Goal: Task Accomplishment & Management: Use online tool/utility

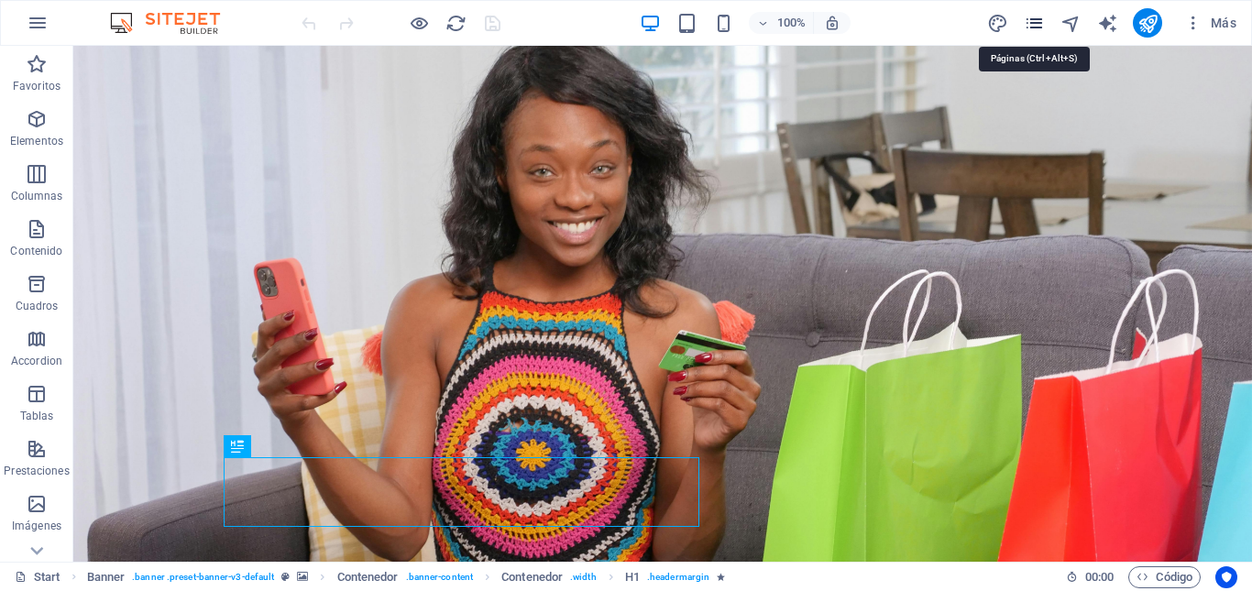
click at [1035, 27] on icon "pages" at bounding box center [1033, 23] width 21 height 21
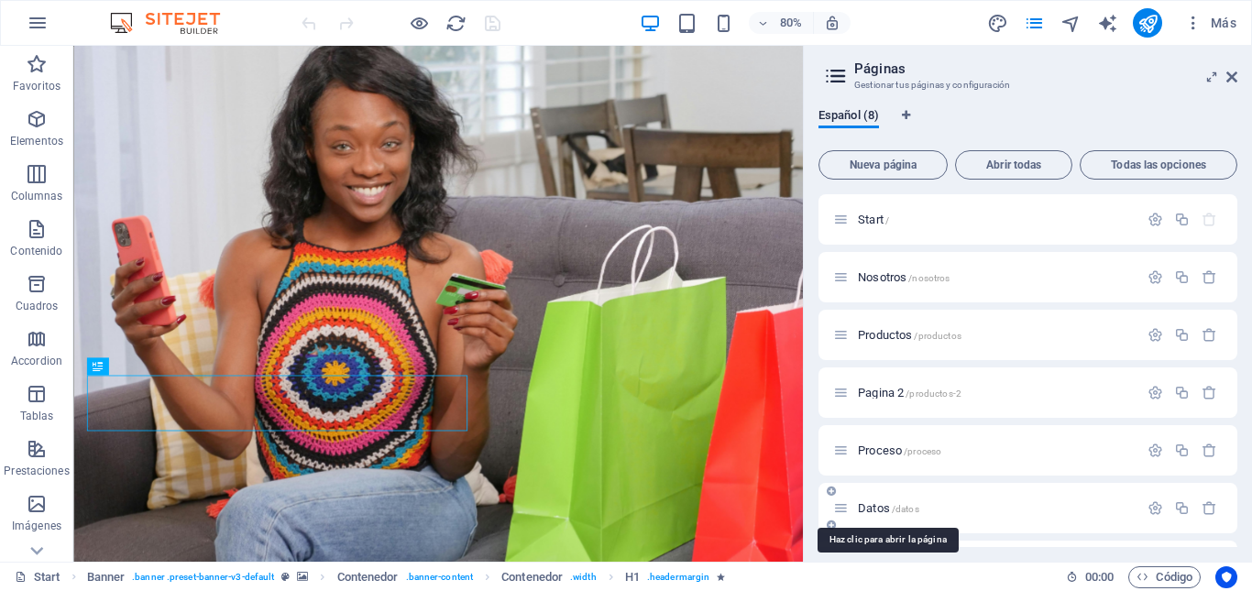
click at [881, 508] on span "Datos /datos" at bounding box center [888, 508] width 61 height 14
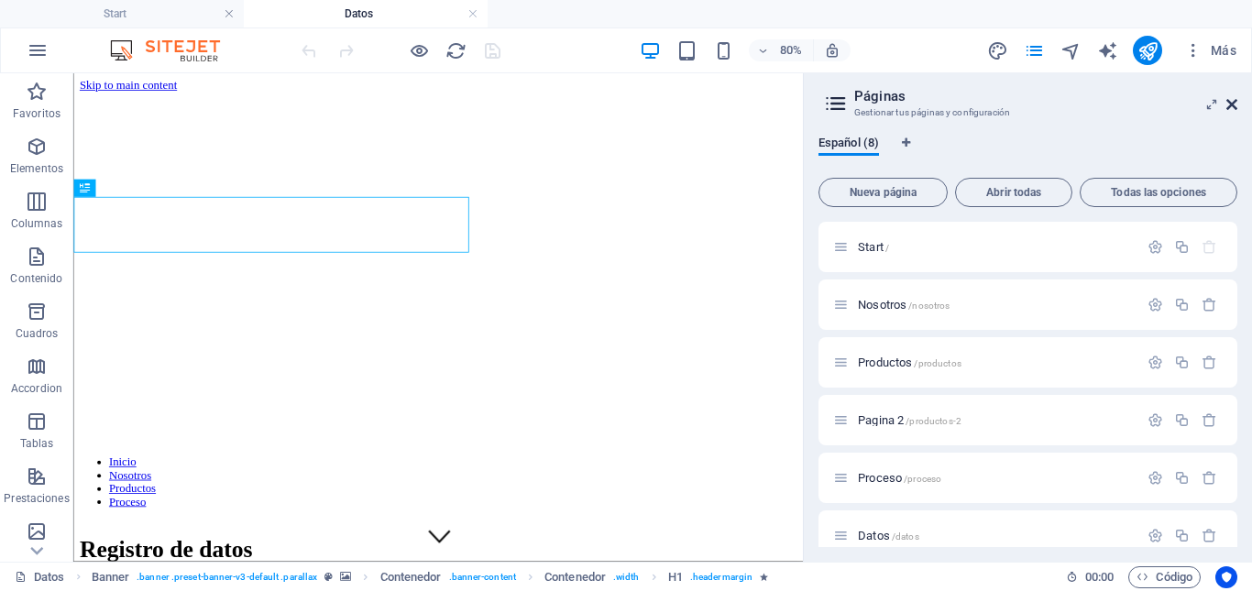
click at [1231, 106] on icon at bounding box center [1231, 104] width 11 height 15
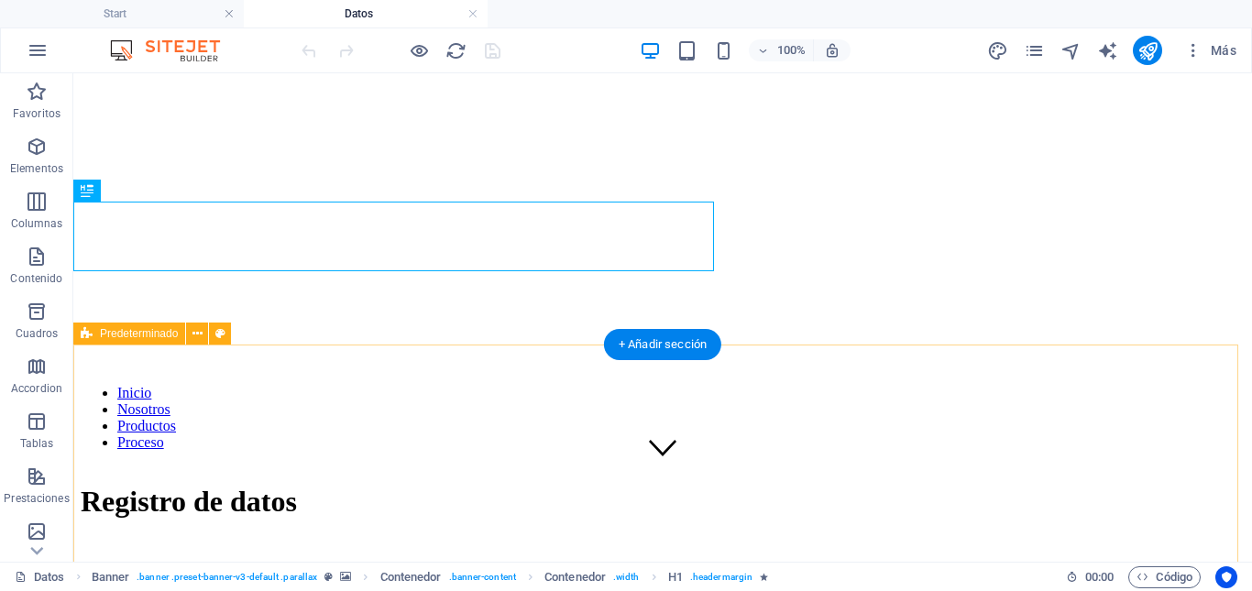
scroll to position [367, 0]
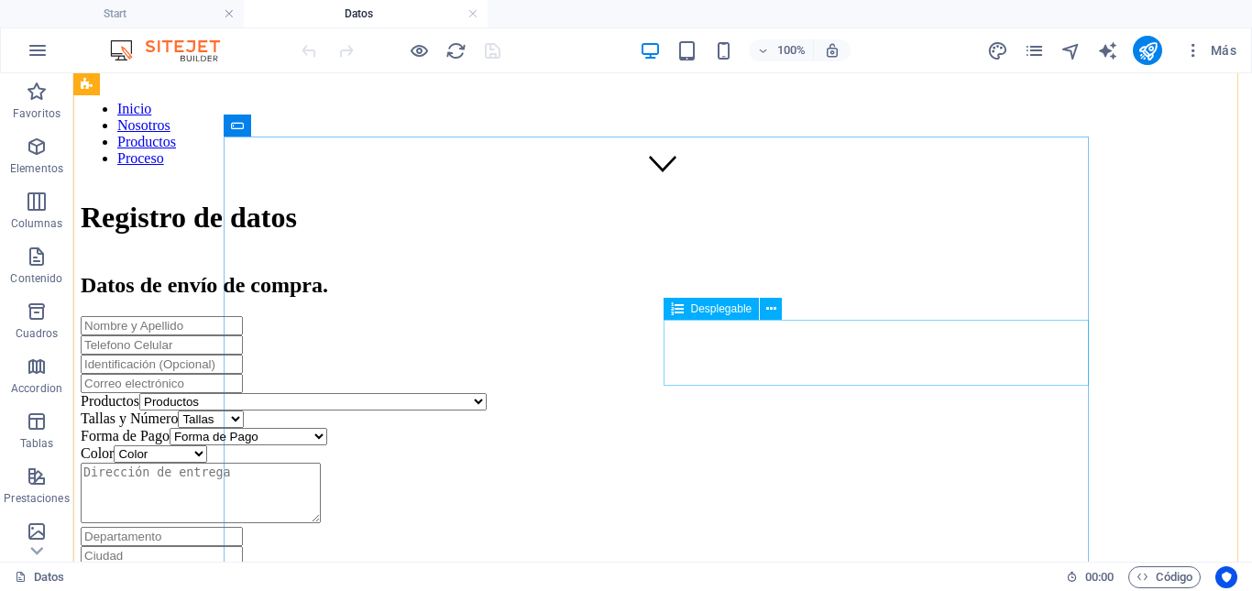
click div "Color Color Blanco Negro Miel Negro/blanco Negro/gris Blanco/rojo Negro/rojo Bl…"
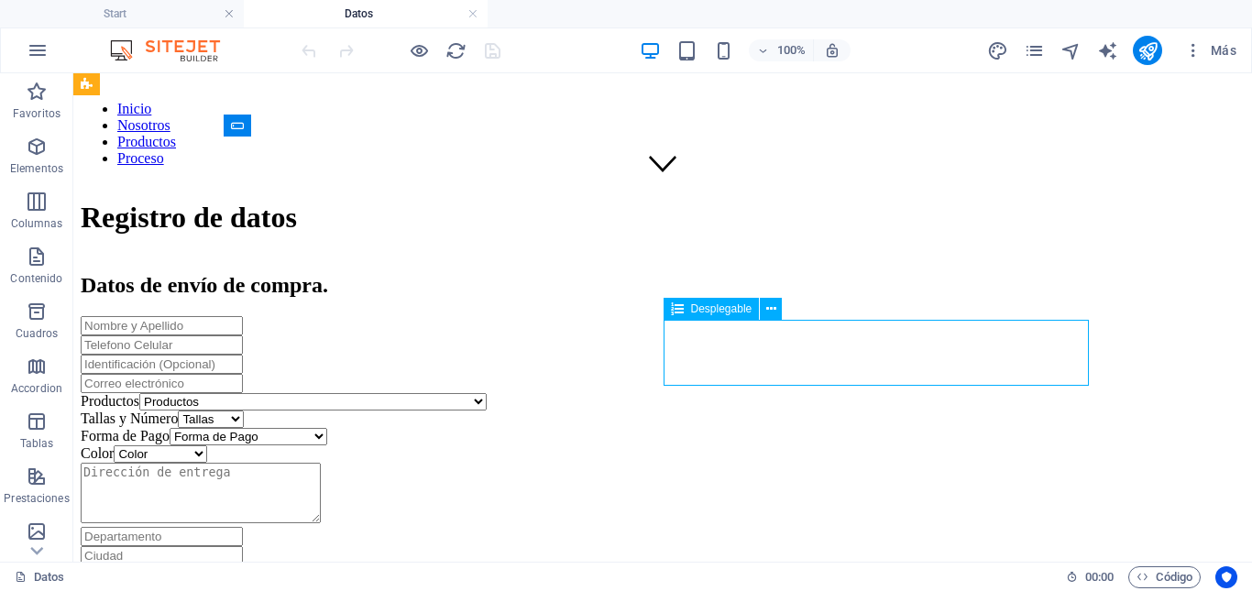
click div "Color Color Blanco Negro Miel Negro/blanco Negro/gris Blanco/rojo Negro/rojo Bl…"
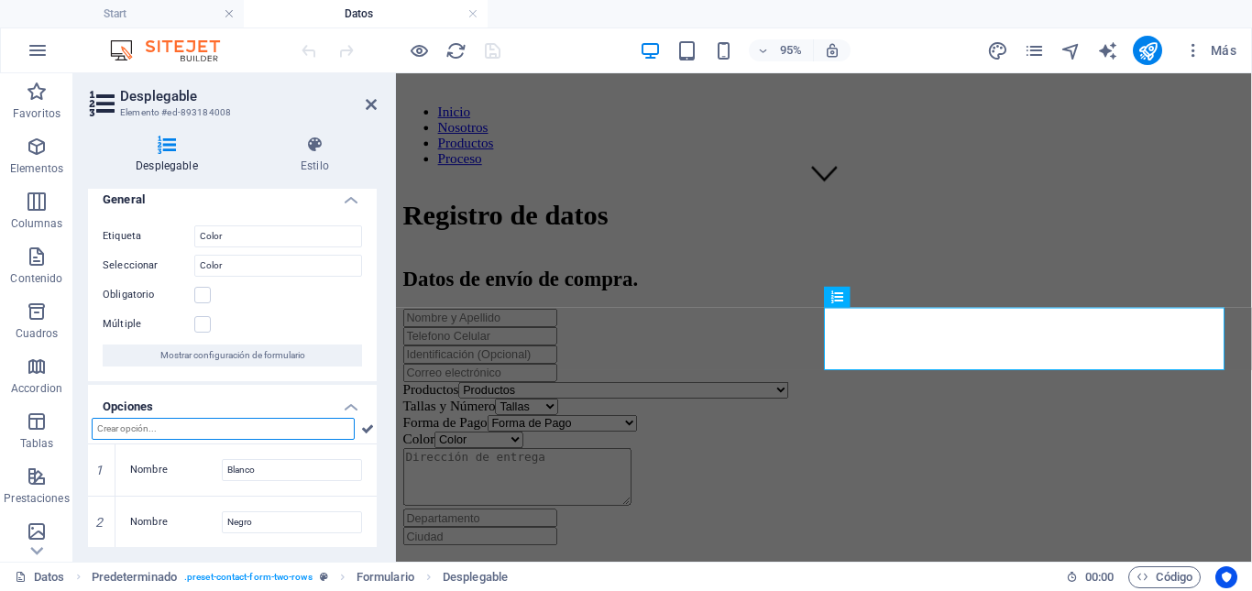
scroll to position [103, 0]
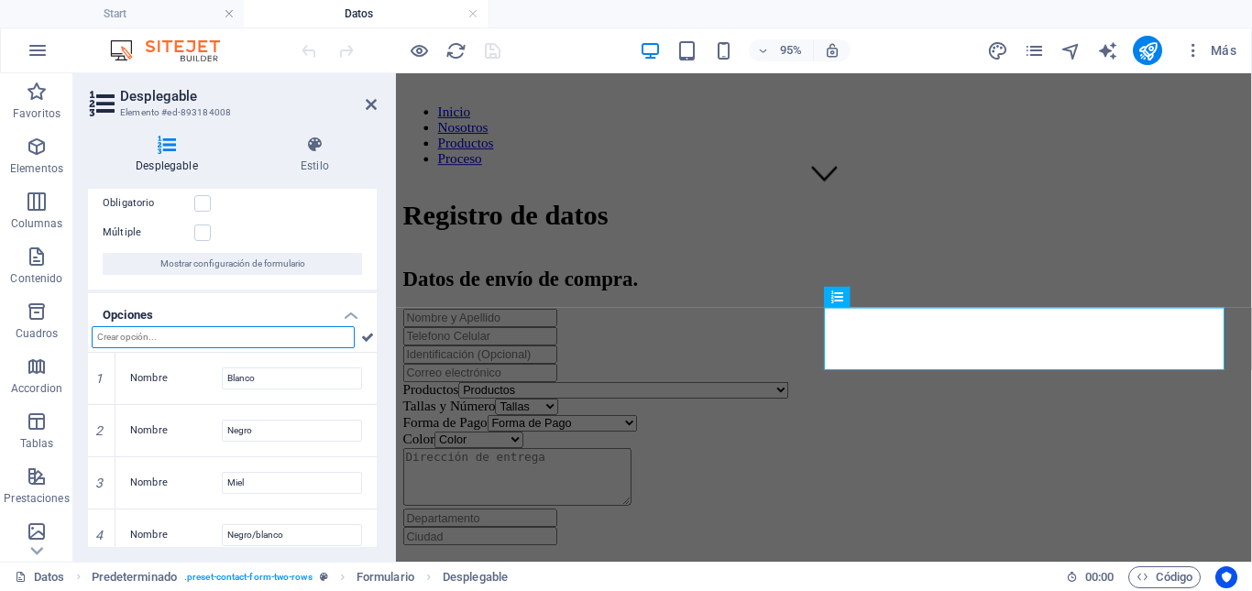
click at [159, 338] on input "text" at bounding box center [223, 337] width 263 height 22
paste input "Beige"
type input "Beige"
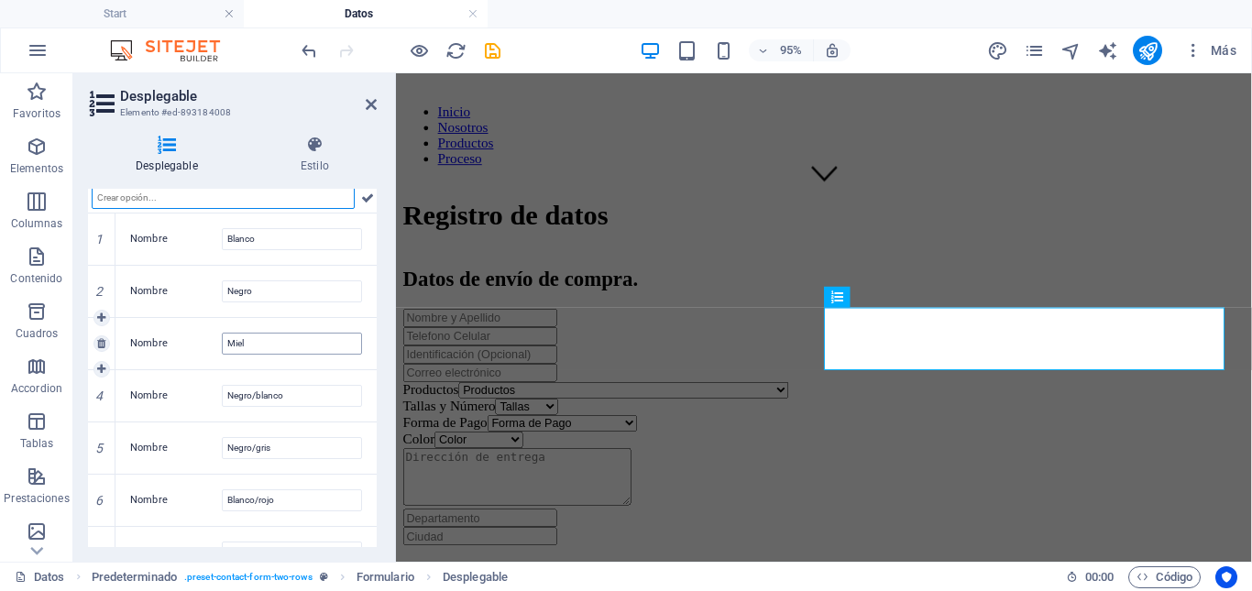
scroll to position [155, 0]
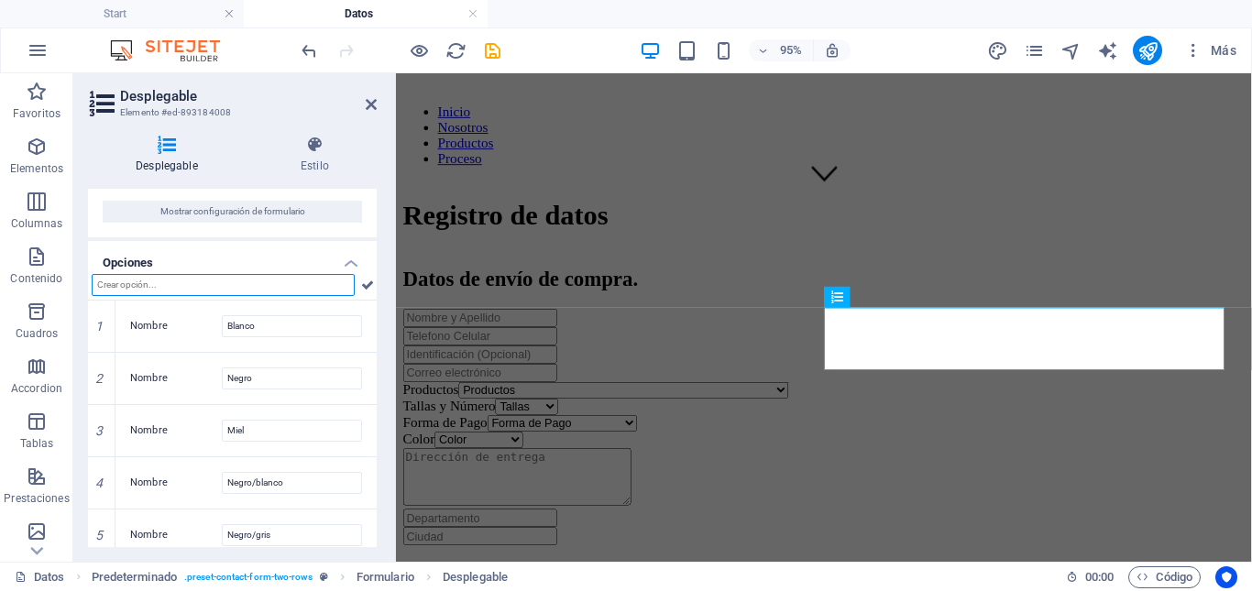
click at [235, 287] on input "text" at bounding box center [223, 285] width 263 height 22
paste input "Gris/negro"
type input "Gris/negro"
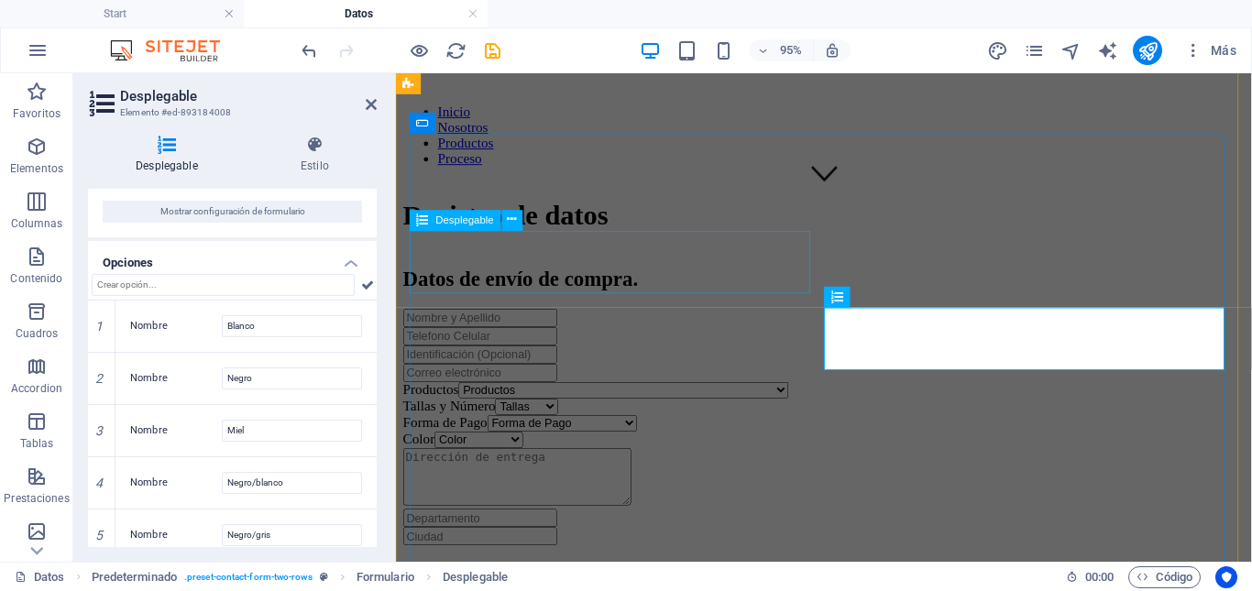
click div "Productos Productos Colgante [PERSON_NAME] Energética Café con té negro Café [P…"
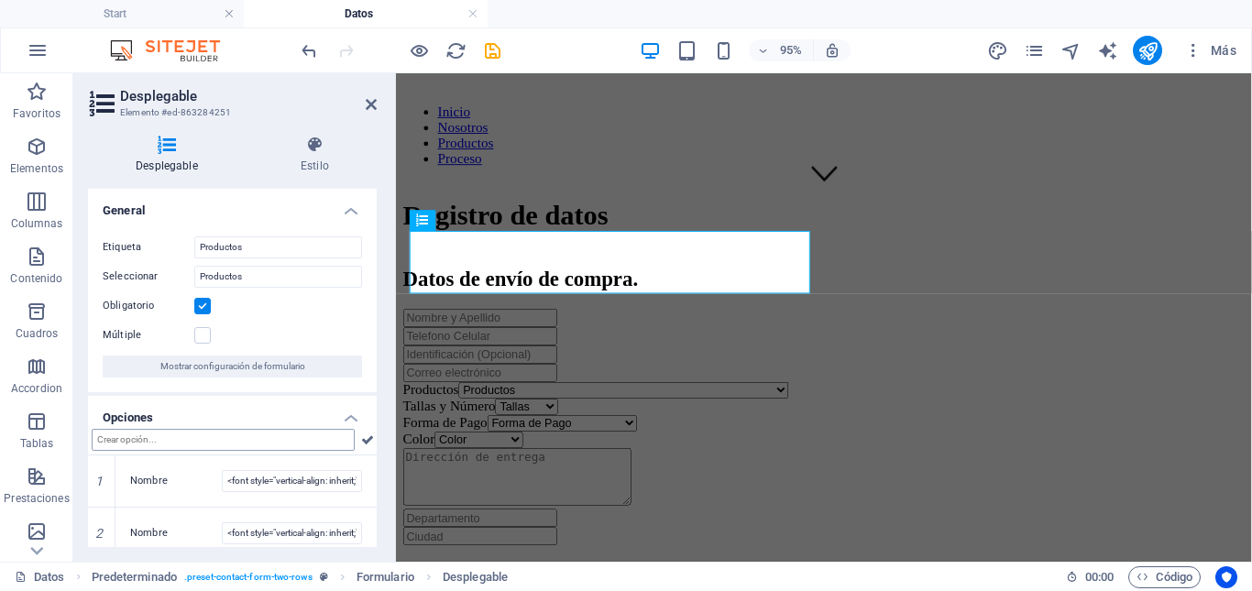
click at [218, 441] on input "text" at bounding box center [223, 440] width 263 height 22
type input "Tenis Fashion Beige Dama"
paste input "Tenis Ozmillen Deportivos Dama"
type input "Tenis Ozmillen Deportivos Dama"
drag, startPoint x: 486, startPoint y: 49, endPoint x: 371, endPoint y: 12, distance: 120.5
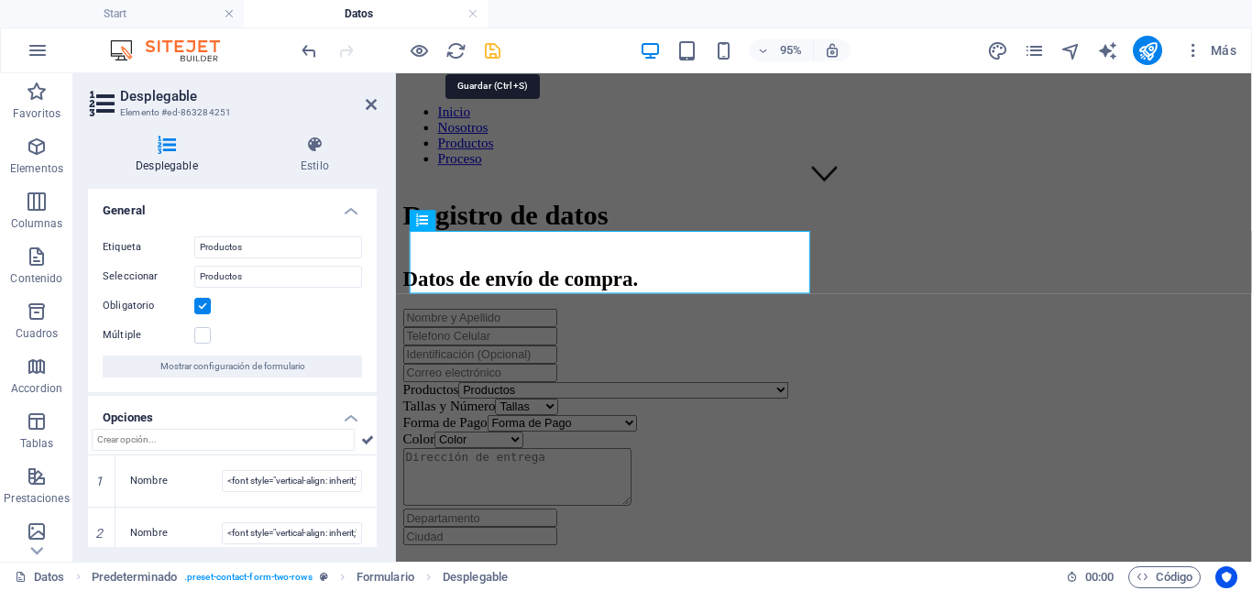
click at [486, 49] on icon "save" at bounding box center [492, 50] width 21 height 21
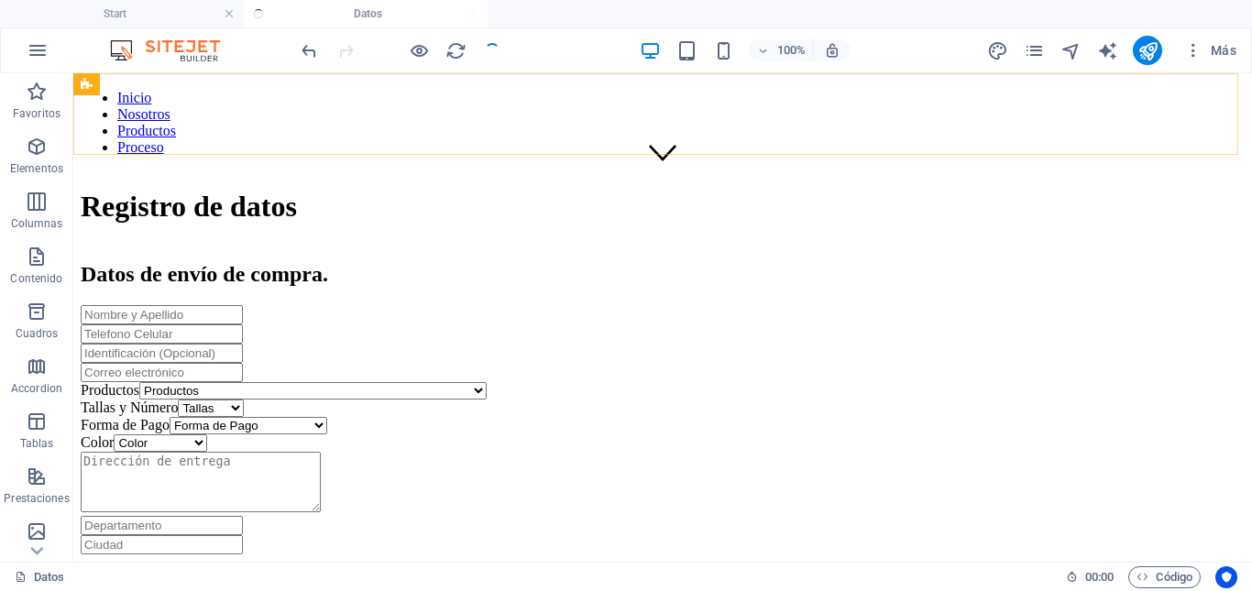
scroll to position [367, 0]
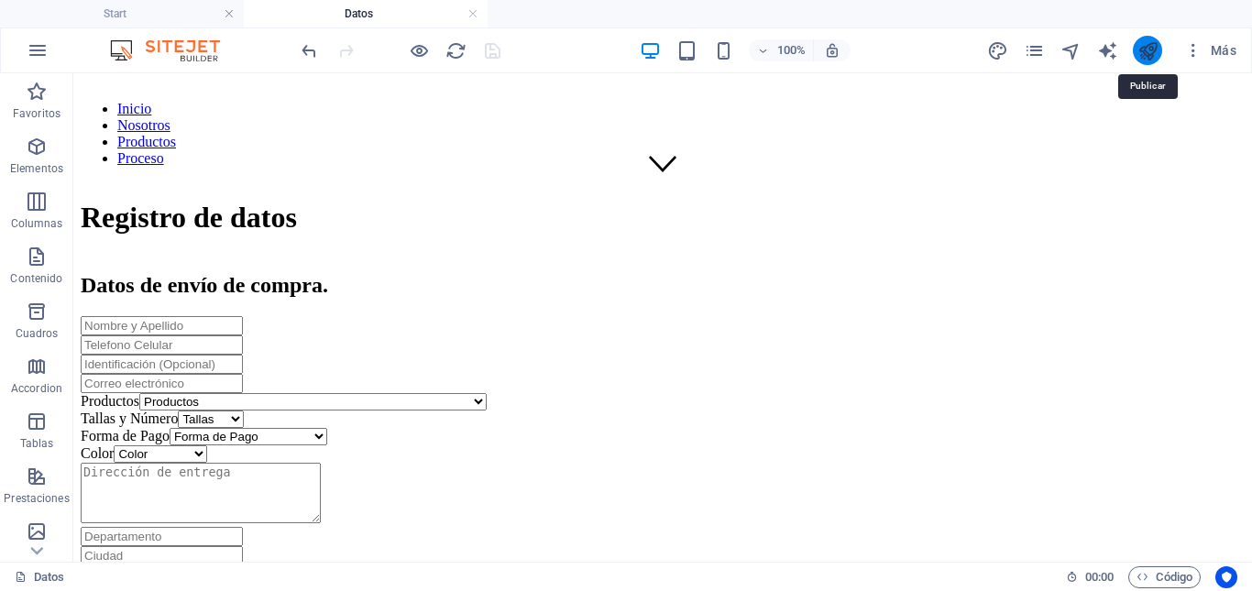
click at [1150, 48] on icon "publish" at bounding box center [1147, 50] width 21 height 21
